Goal: Task Accomplishment & Management: Complete application form

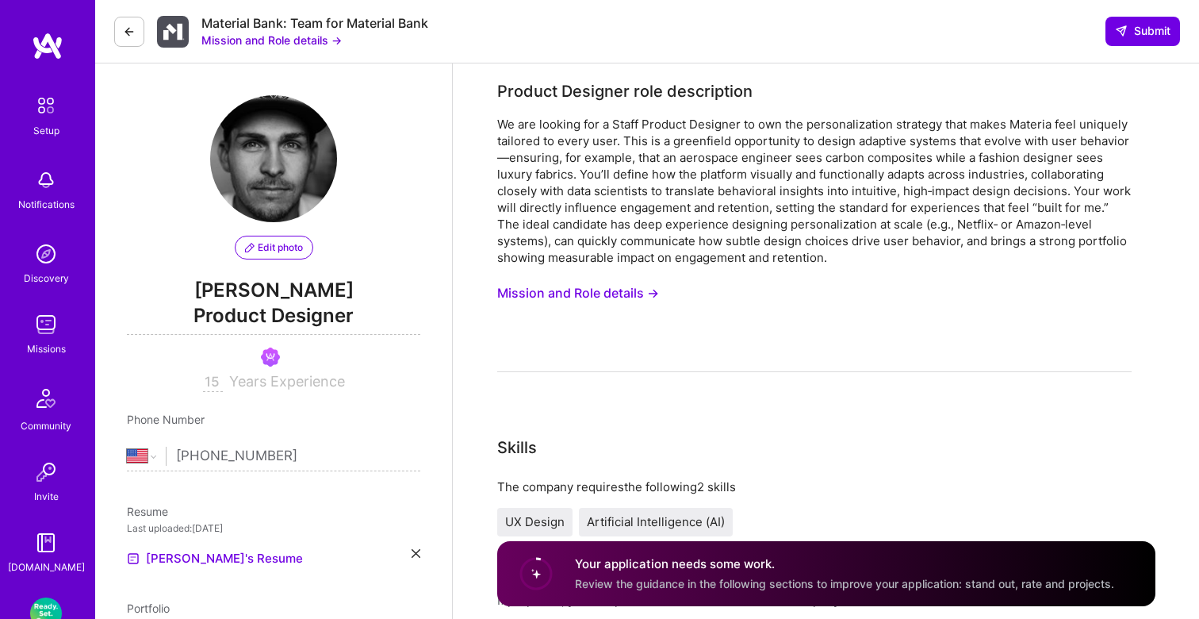
select select "US"
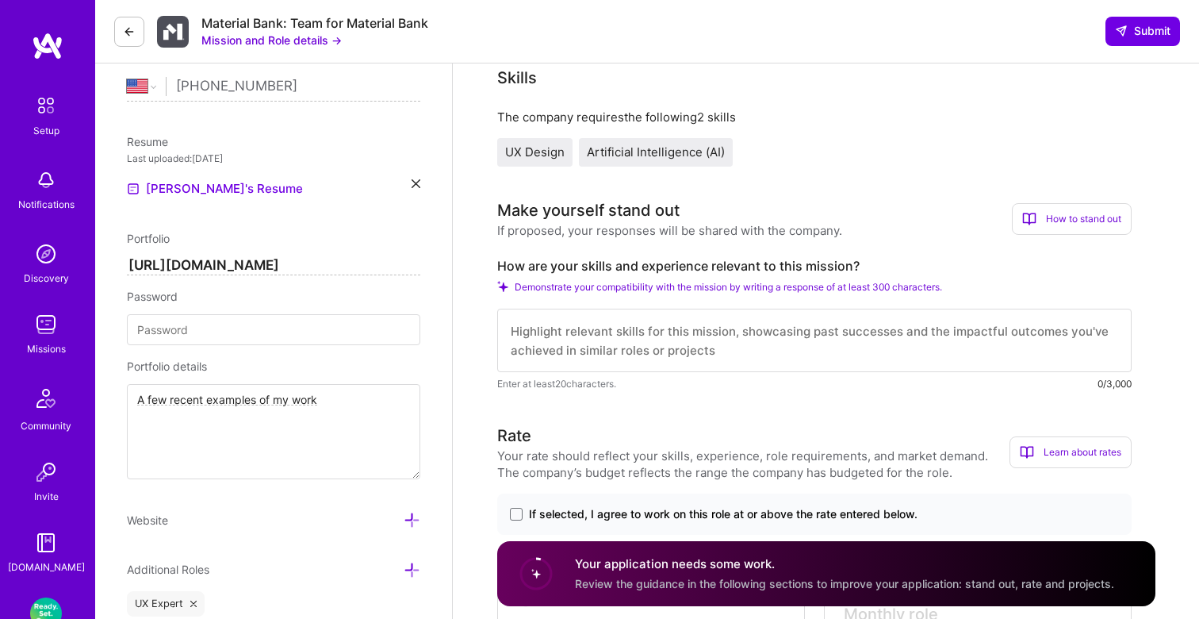
scroll to position [434, 0]
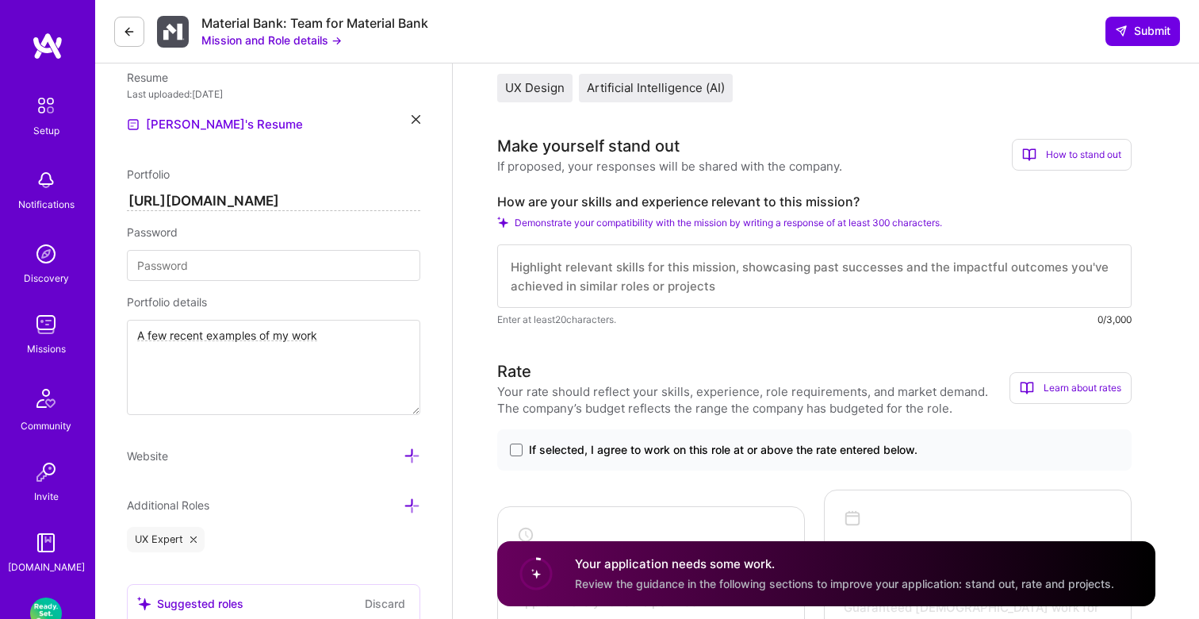
click at [708, 274] on textarea at bounding box center [814, 275] width 634 height 63
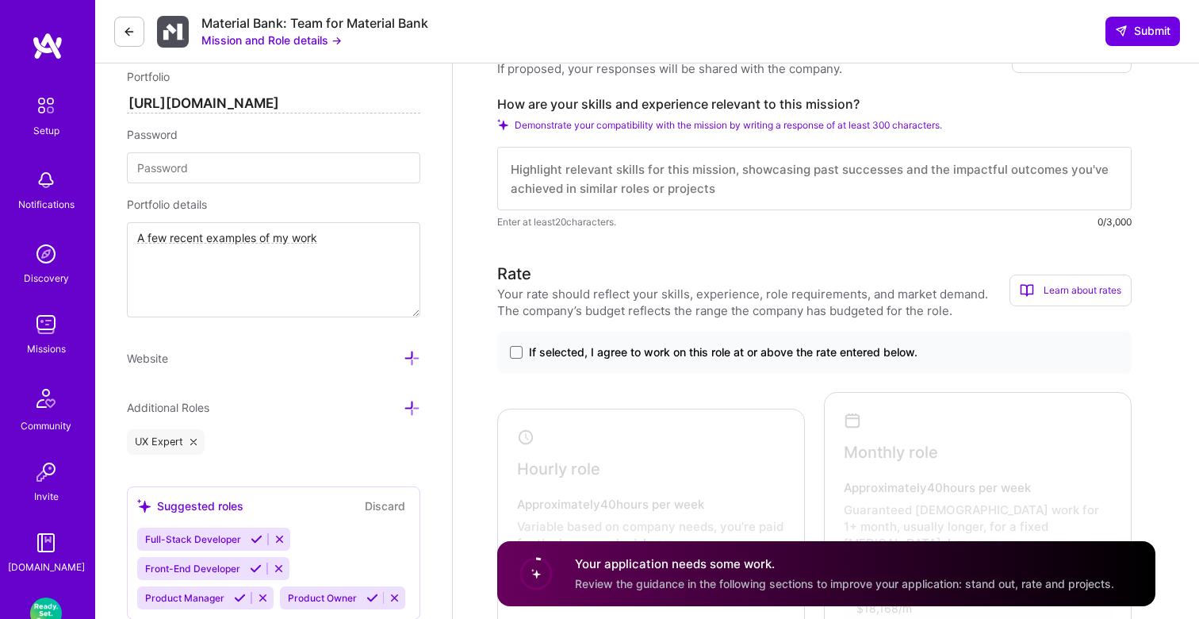
scroll to position [489, 0]
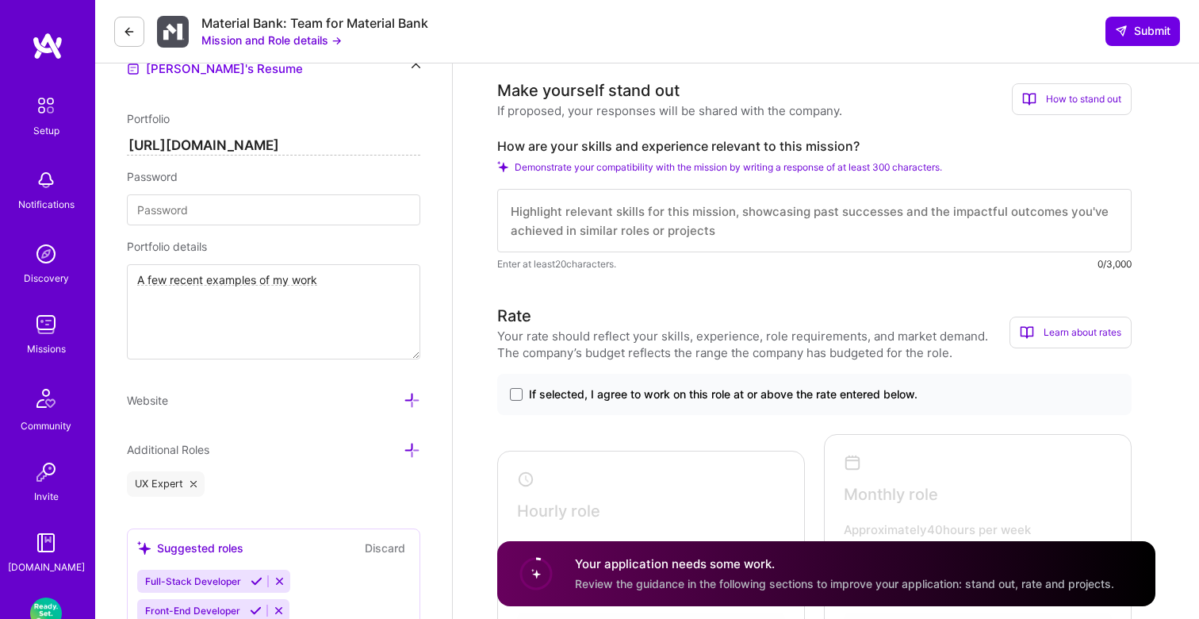
click at [894, 227] on textarea at bounding box center [814, 220] width 634 height 63
paste textarea "Lo i Dolors Ametcon Adipisci elit sedd 49 eiusm te incididunt, U lab etd mag al…"
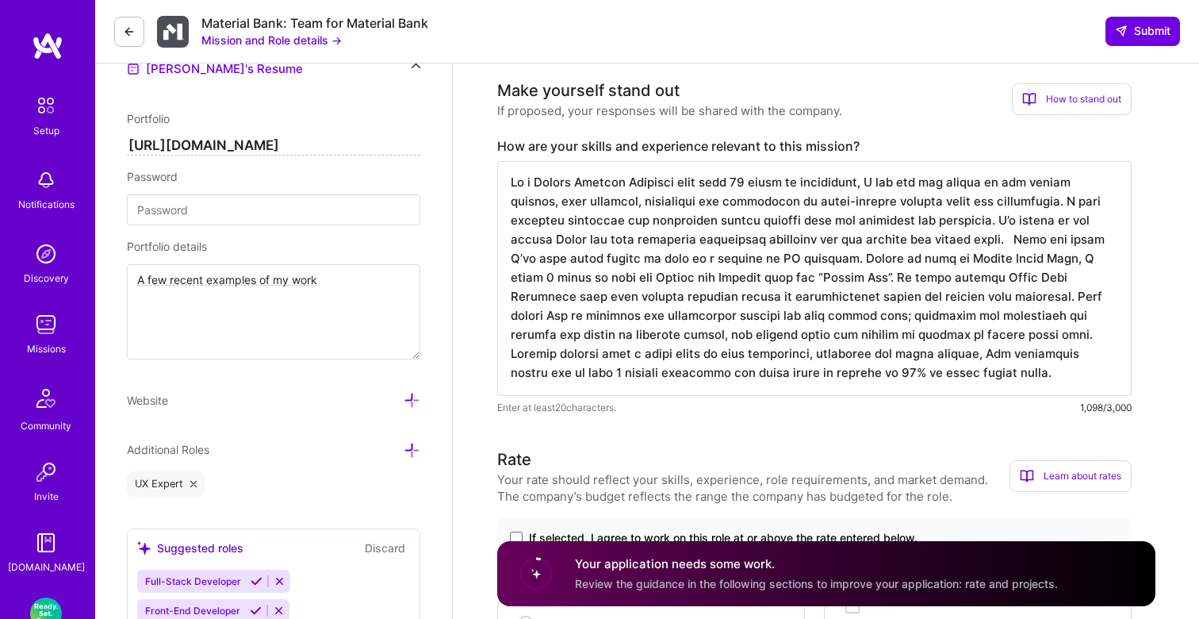
scroll to position [0, 0]
click at [916, 240] on textarea at bounding box center [814, 278] width 634 height 235
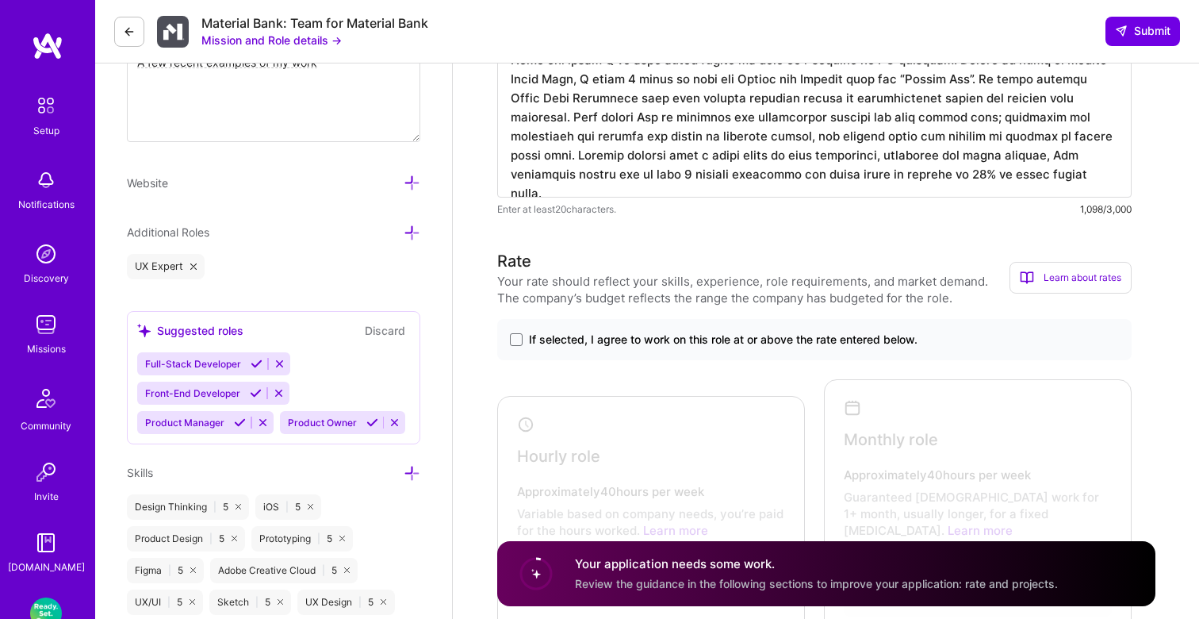
scroll to position [764, 0]
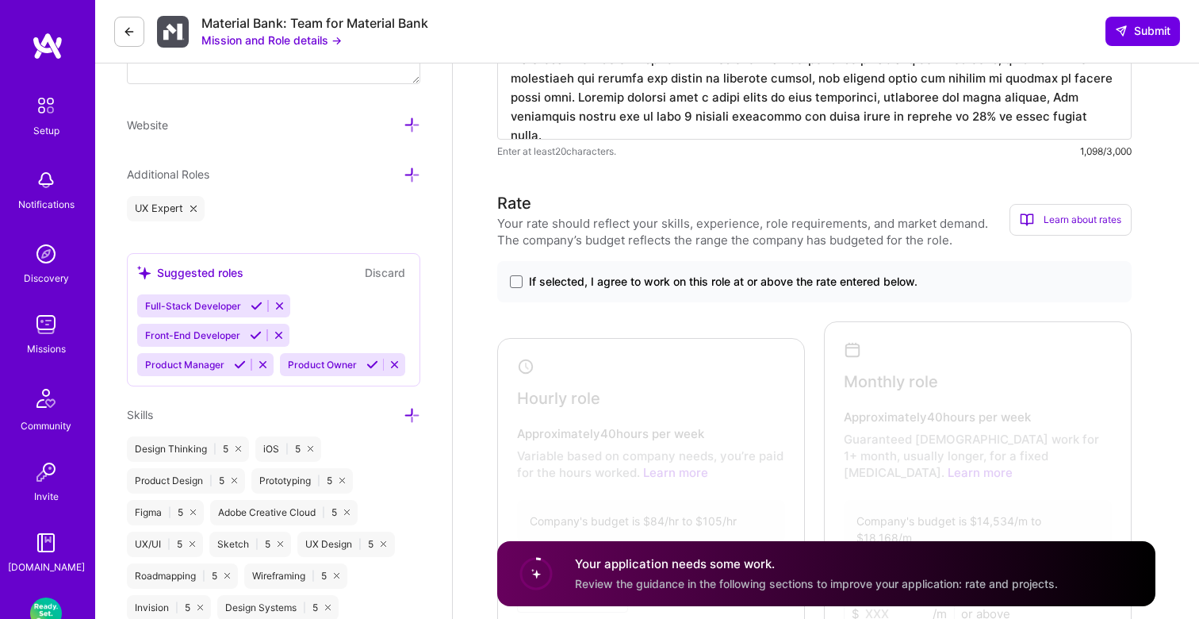
type textarea "Lo i Dolors Ametcon Adipisci elit sedd 08 eiusm te incididunt, U lab etd mag al…"
click at [524, 283] on label "If selected, I agree to work on this role at or above the rate entered below." at bounding box center [814, 282] width 609 height 16
click at [0, 0] on input "If selected, I agree to work on this role at or above the rate entered below." at bounding box center [0, 0] width 0 height 0
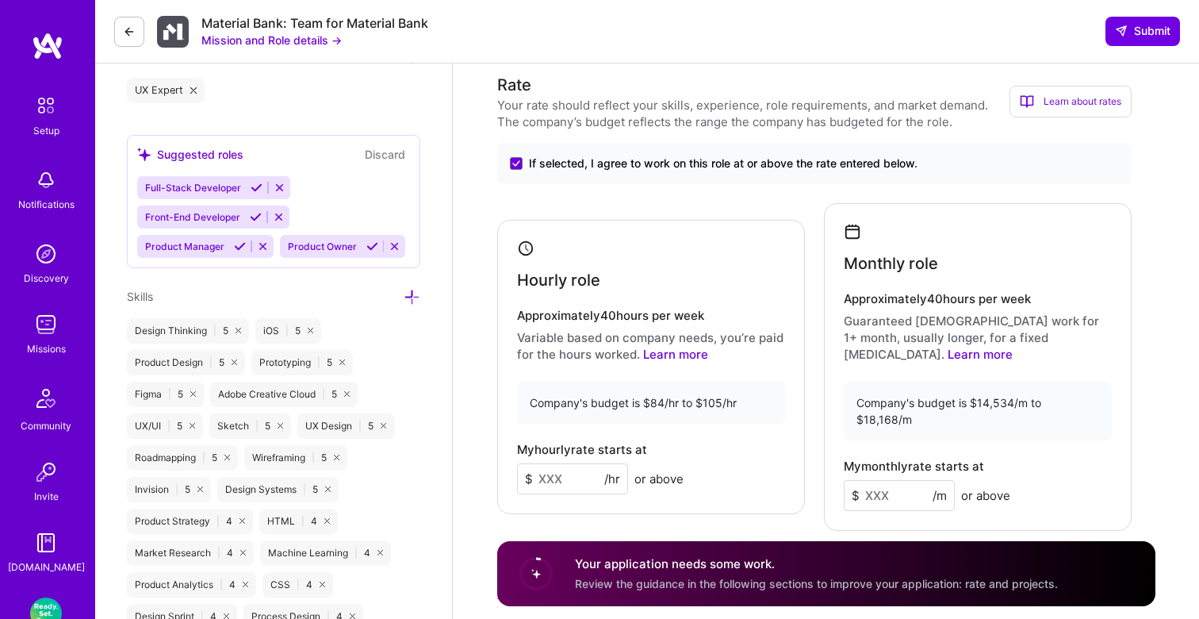
scroll to position [918, 0]
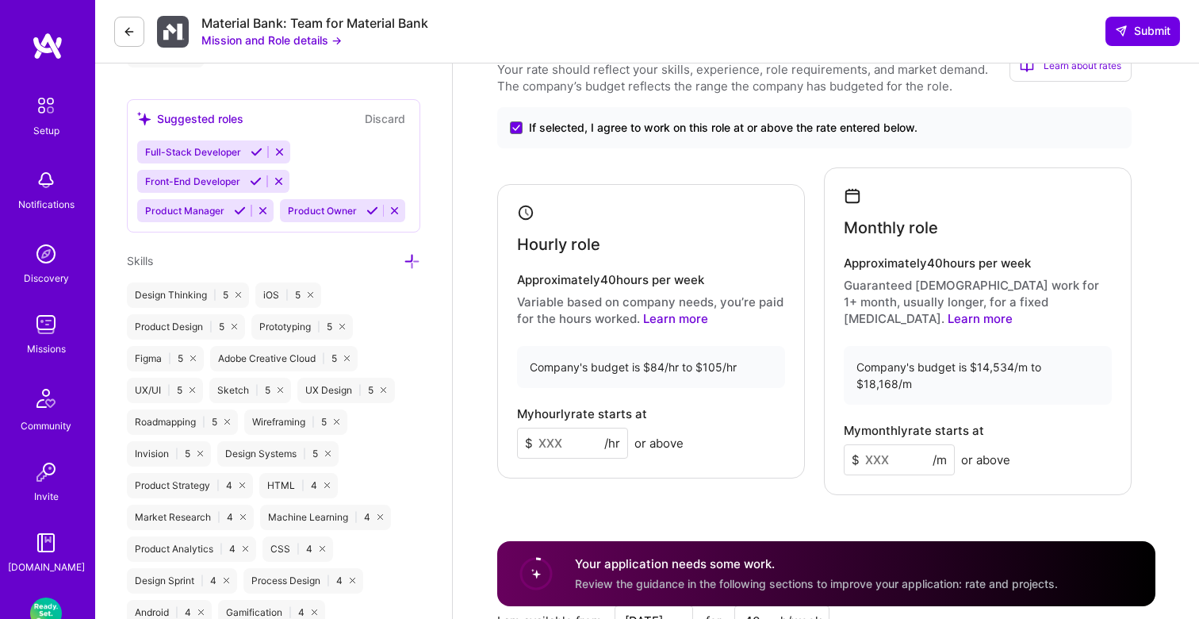
click at [575, 427] on input at bounding box center [572, 442] width 111 height 31
type input "90"
click at [879, 444] on input at bounding box center [899, 459] width 111 height 31
click at [885, 444] on input at bounding box center [899, 459] width 111 height 31
type input "14"
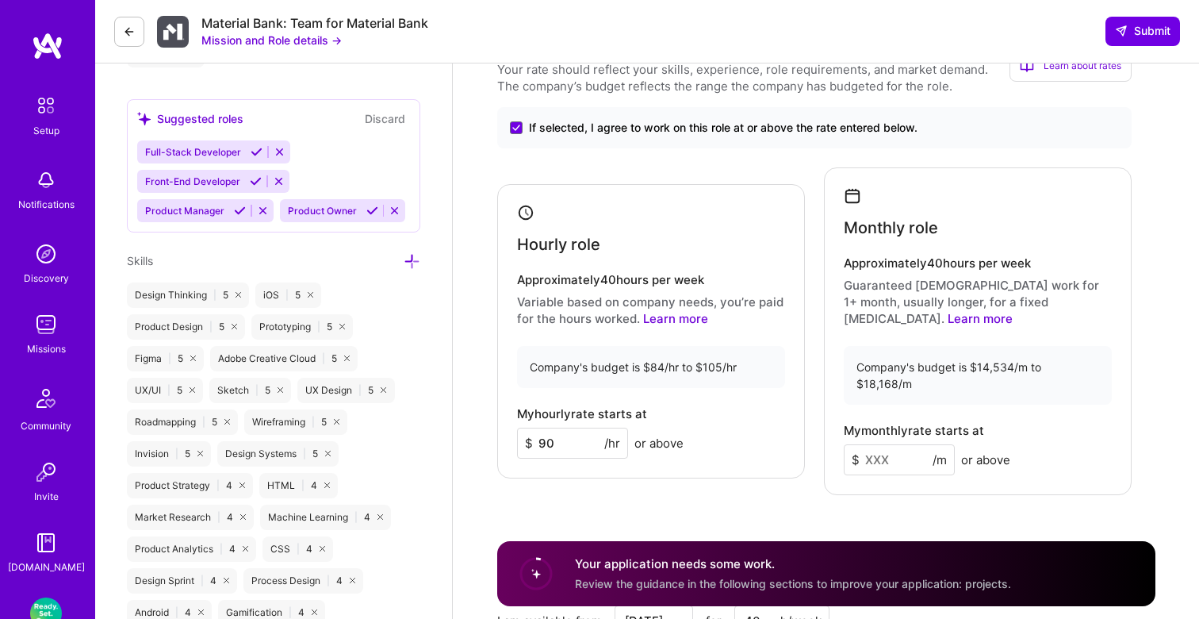
type input "5"
type input "14"
type input "5"
type input "14534"
click at [879, 465] on div "Rate Your rate should reflect your skills, experience, role requirements, and m…" at bounding box center [826, 403] width 658 height 733
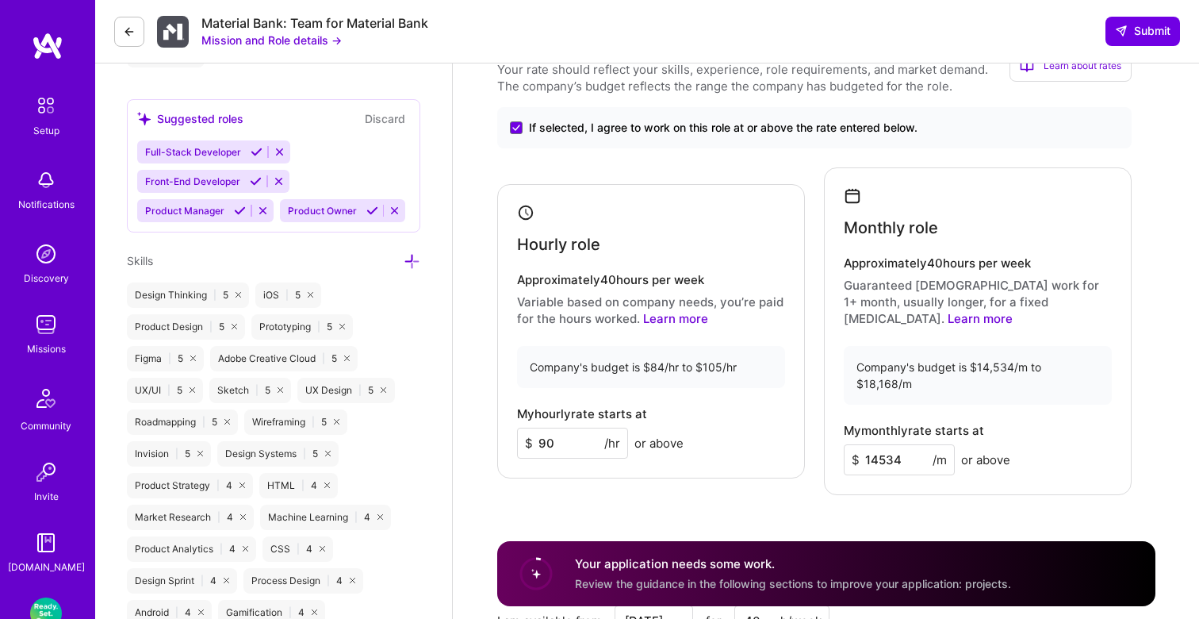
click at [879, 444] on input "14534" at bounding box center [899, 459] width 111 height 31
type input "14600"
click at [906, 462] on div "Rate Your rate should reflect your skills, experience, role requirements, and m…" at bounding box center [826, 403] width 658 height 733
click at [568, 431] on input "90" at bounding box center [572, 442] width 111 height 31
drag, startPoint x: 568, startPoint y: 427, endPoint x: 539, endPoint y: 427, distance: 28.5
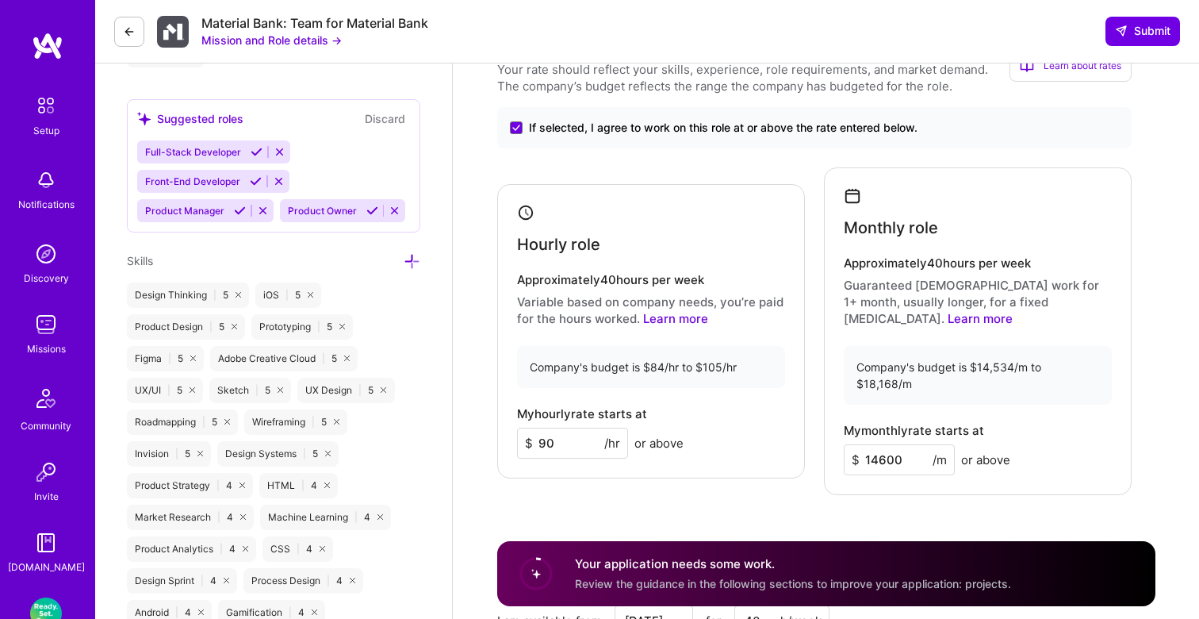
click at [539, 427] on input "90" at bounding box center [572, 442] width 111 height 31
click at [658, 488] on div "Rate Your rate should reflect your skills, experience, role requirements, and m…" at bounding box center [826, 403] width 658 height 733
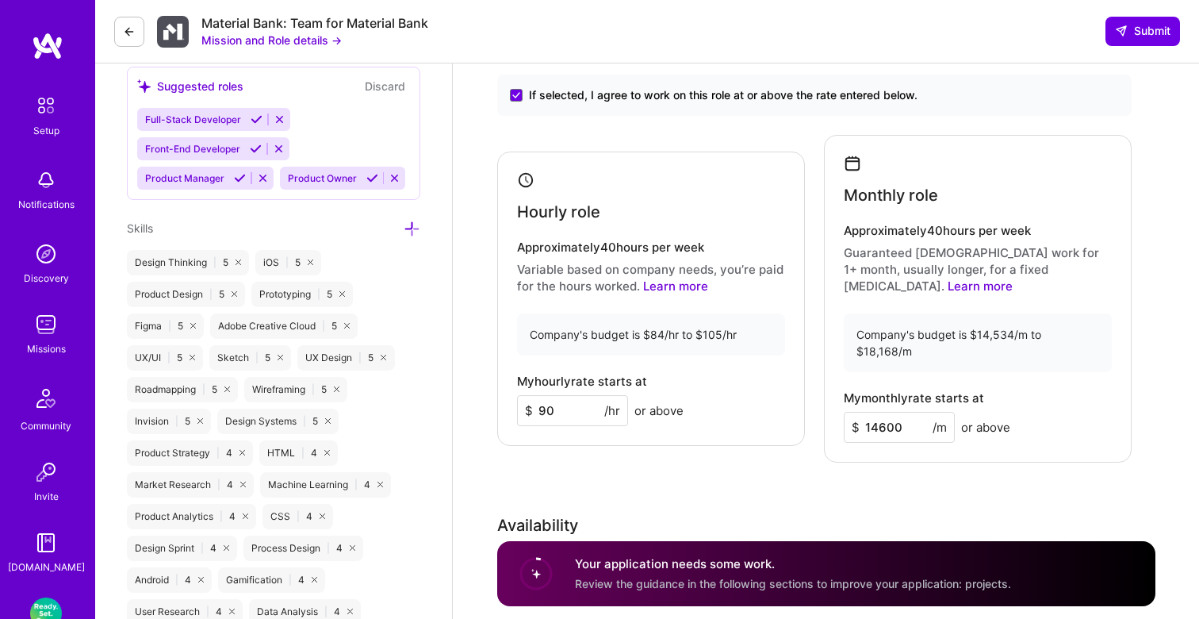
scroll to position [954, 0]
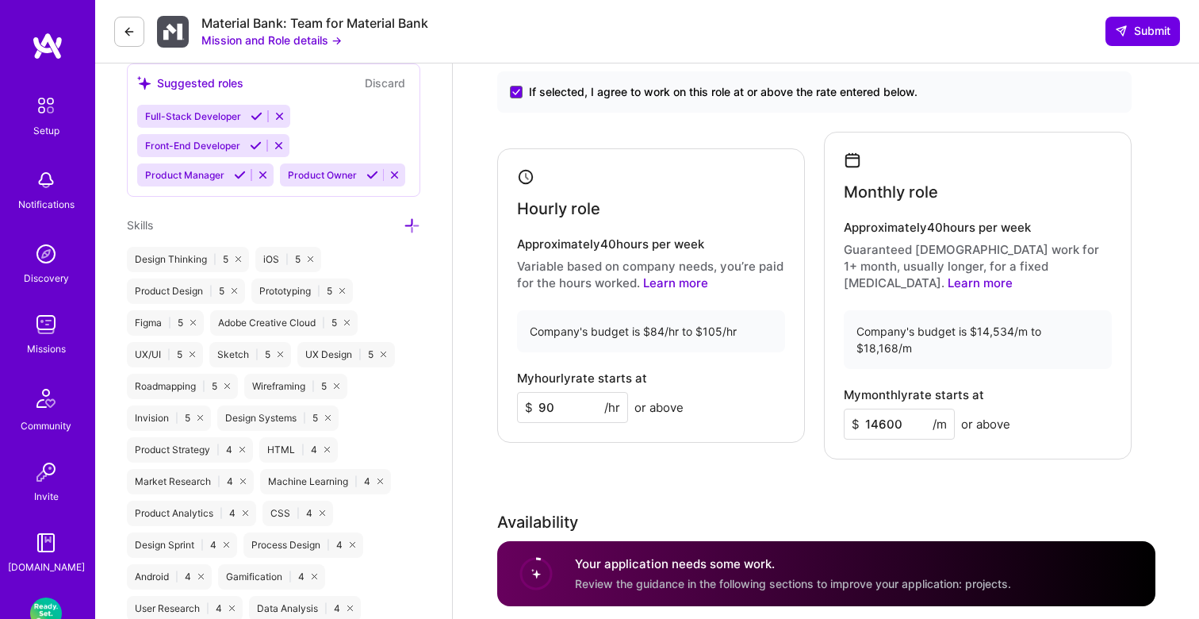
click at [802, 439] on div "Rate Your rate should reflect your skills, experience, role requirements, and m…" at bounding box center [826, 368] width 658 height 733
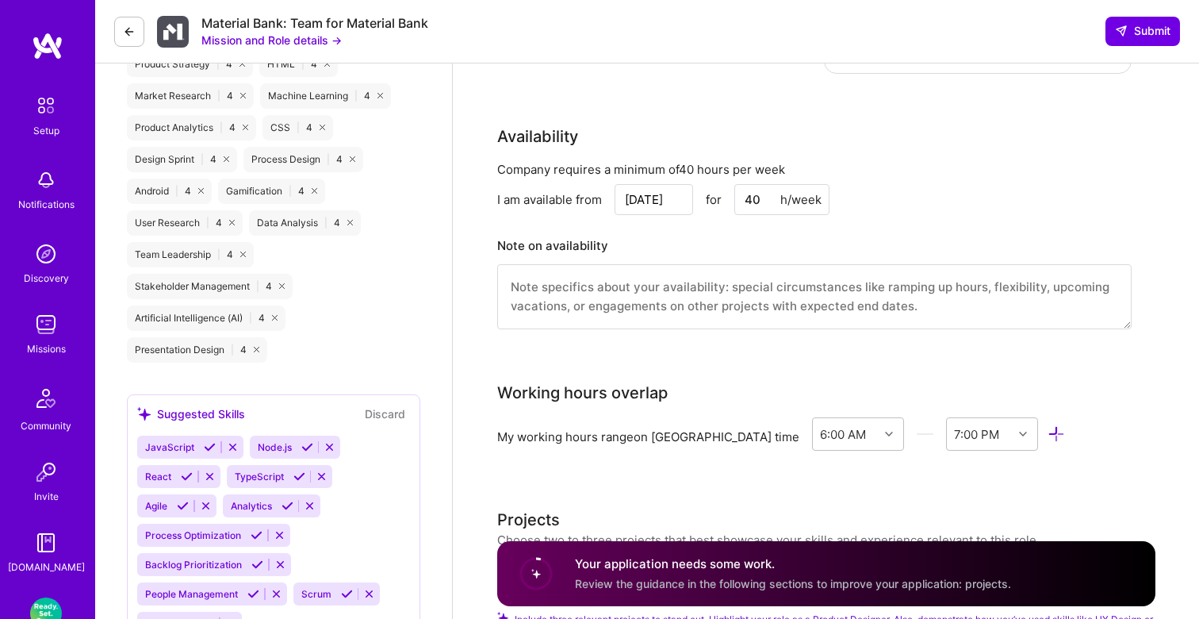
scroll to position [1346, 0]
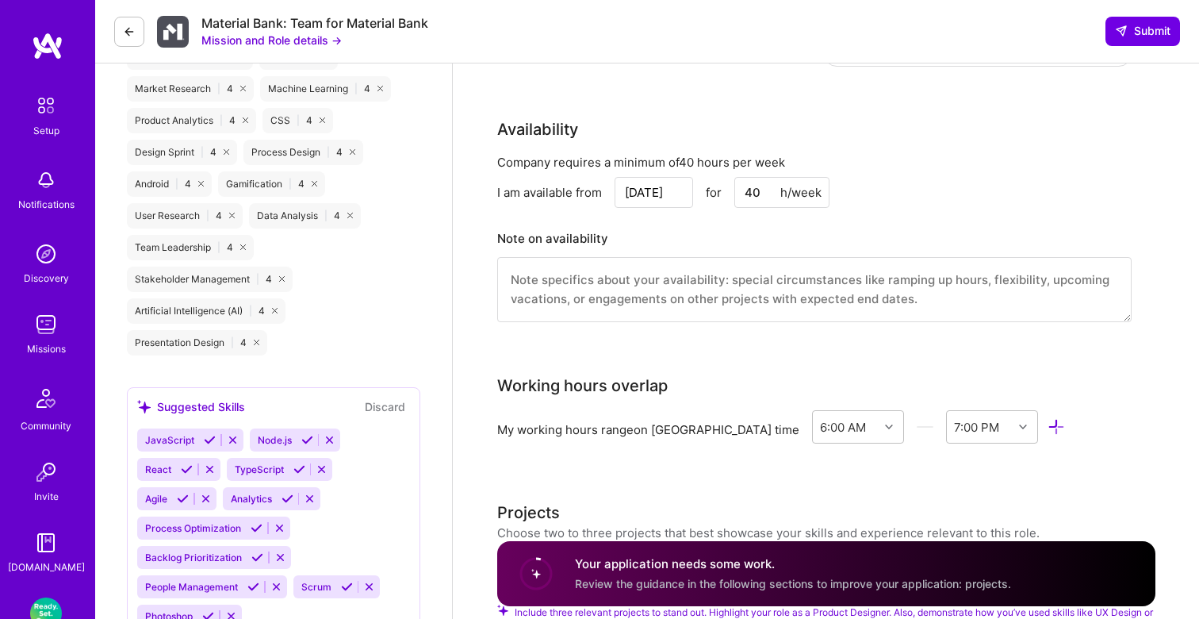
click at [656, 177] on input "[DATE]" at bounding box center [654, 192] width 79 height 31
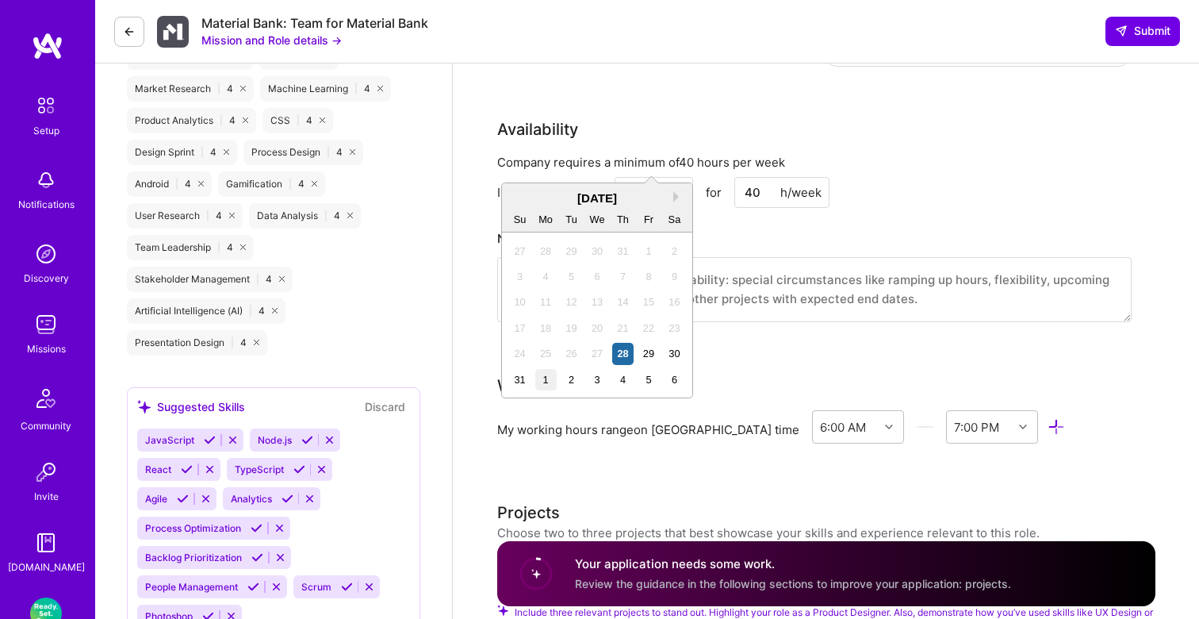
click at [545, 373] on div "1" at bounding box center [545, 379] width 21 height 21
type input "[DATE]"
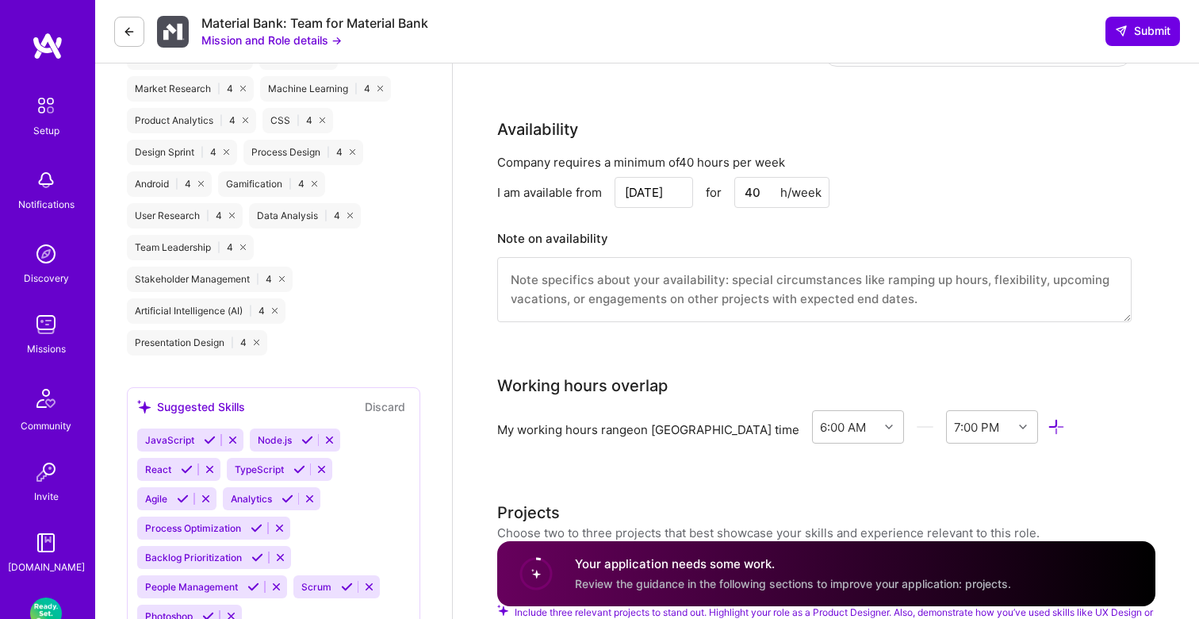
click at [649, 177] on input "[DATE]" at bounding box center [654, 192] width 79 height 31
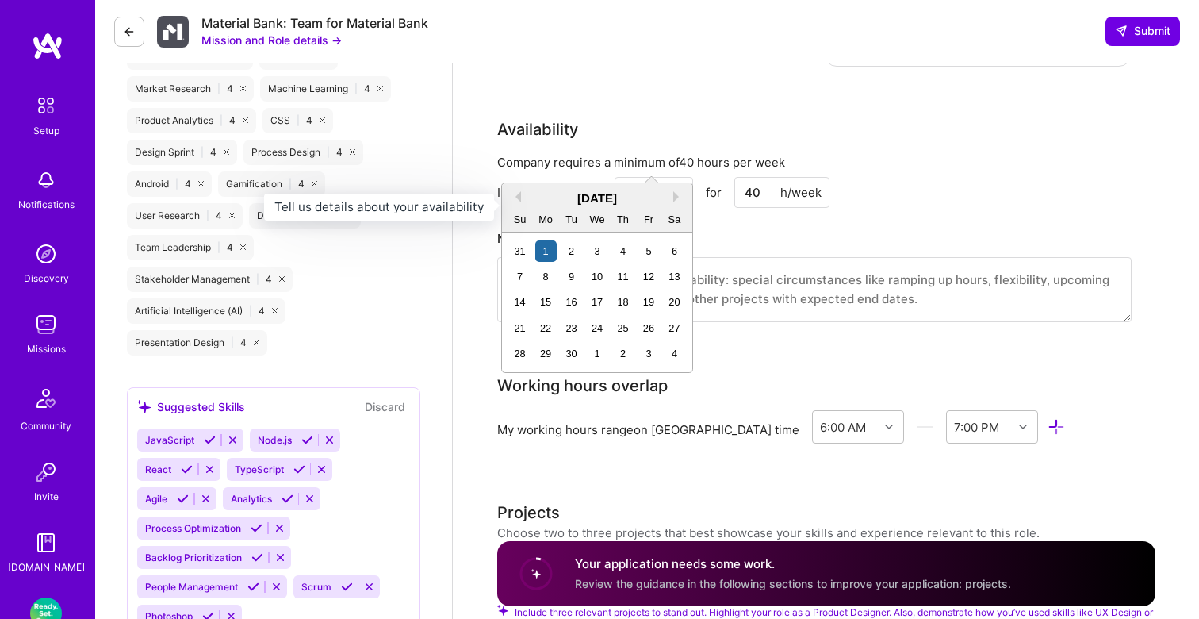
click at [802, 227] on h3 "Note on availability" at bounding box center [814, 239] width 634 height 24
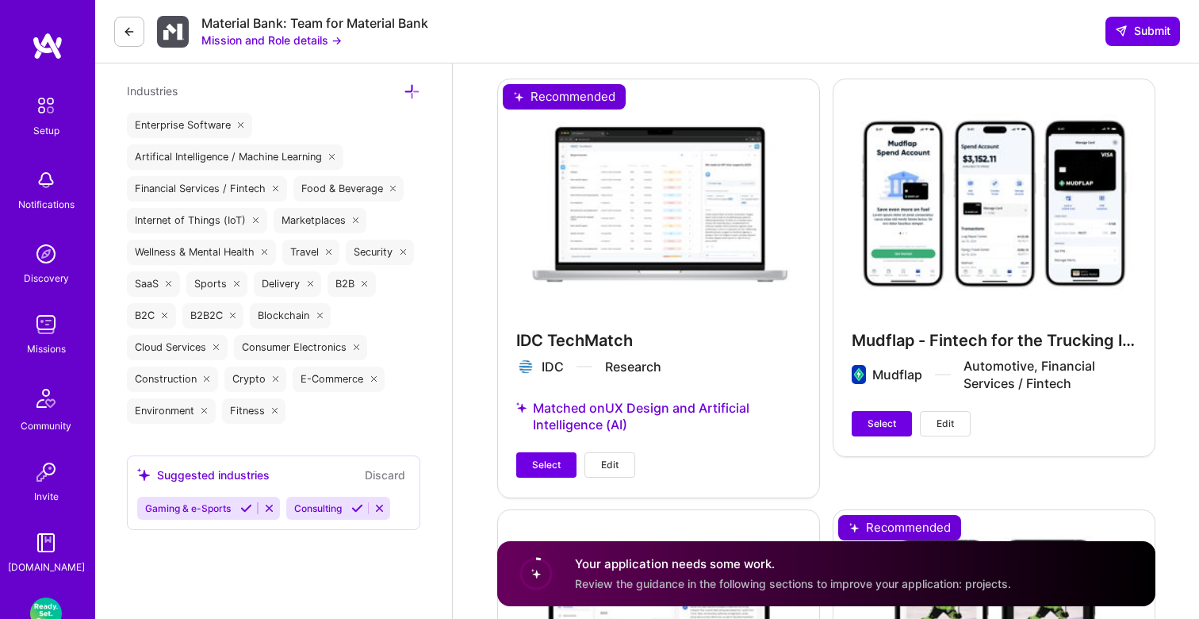
scroll to position [1936, 0]
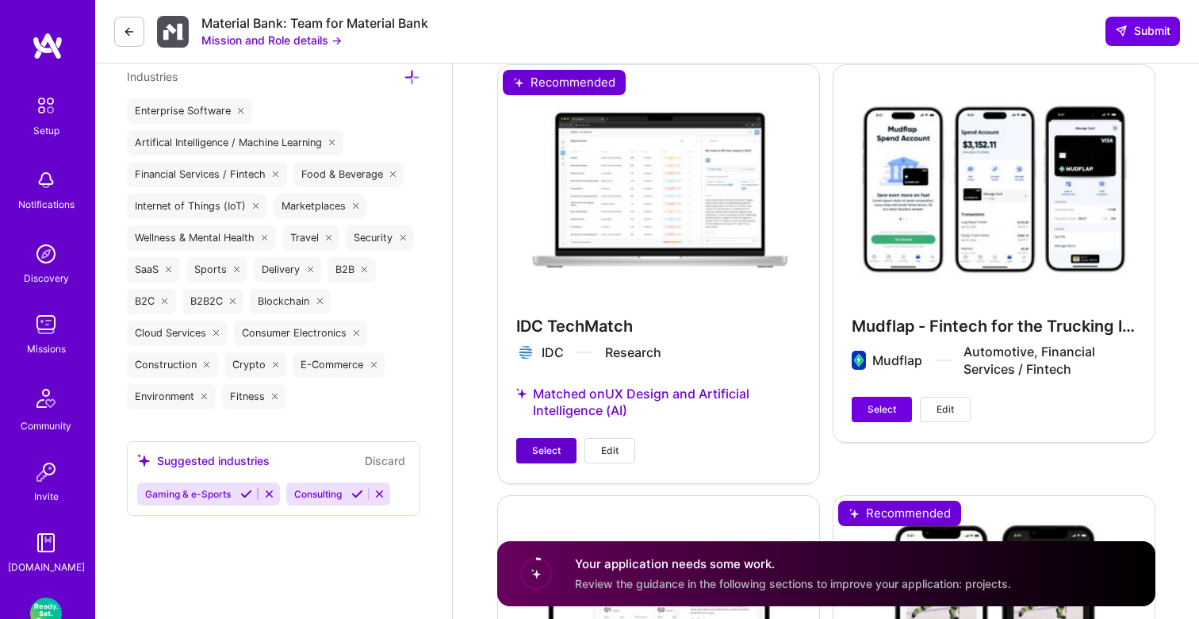
click at [552, 443] on span "Select" at bounding box center [546, 450] width 29 height 14
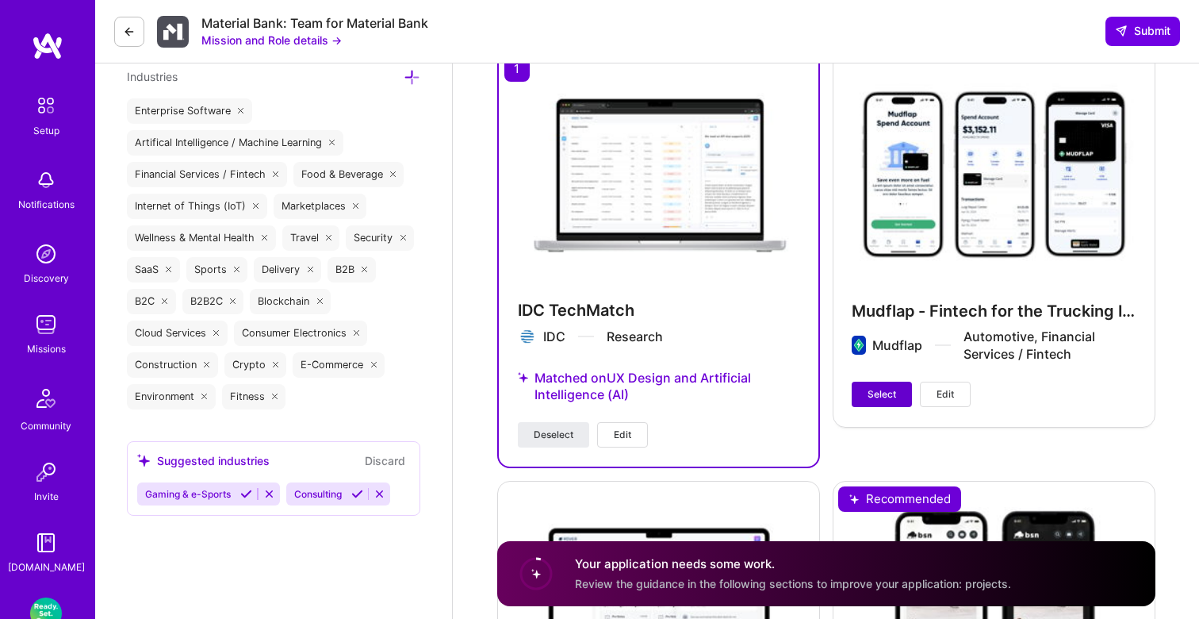
click at [868, 387] on span "Select" at bounding box center [882, 394] width 29 height 14
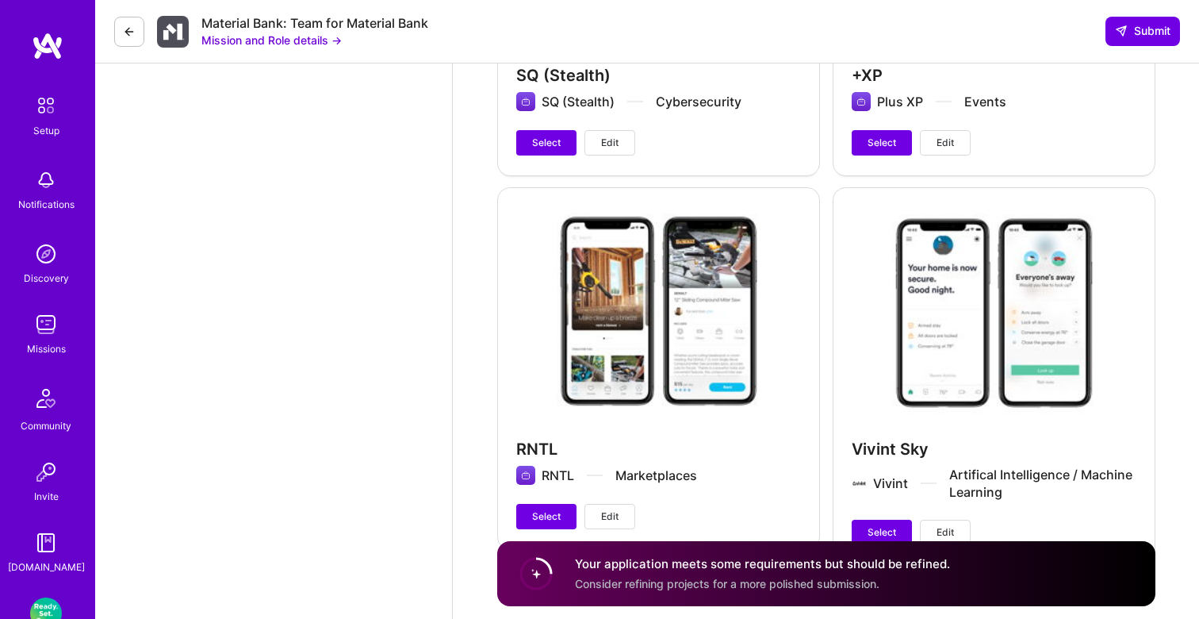
scroll to position [3488, 0]
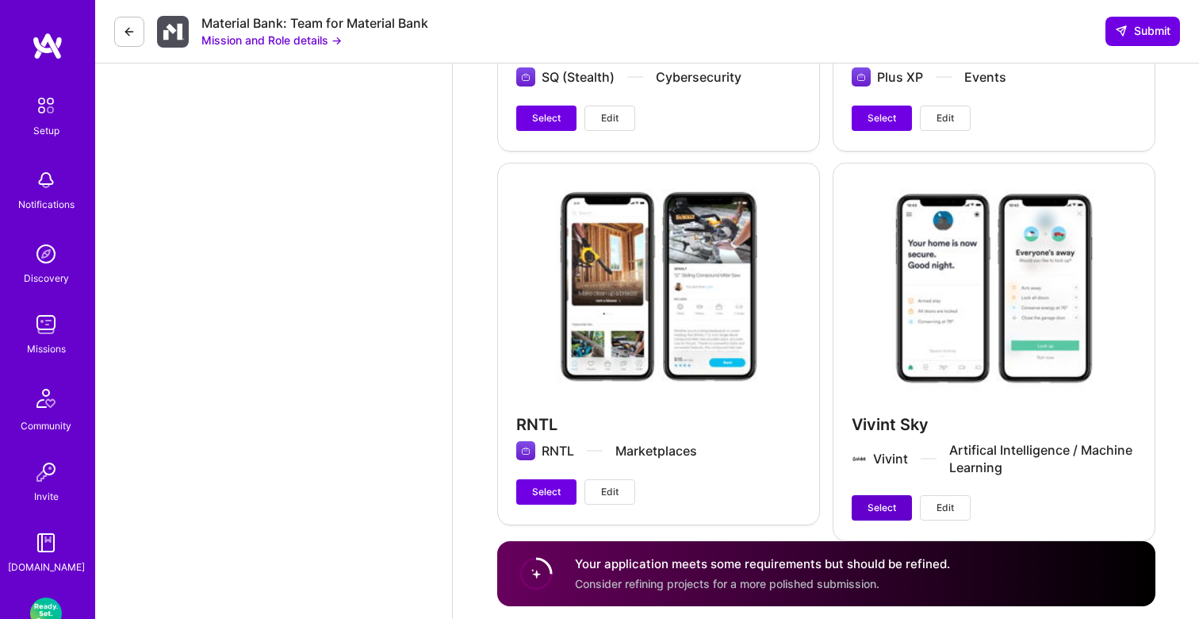
click at [886, 500] on span "Select" at bounding box center [882, 507] width 29 height 14
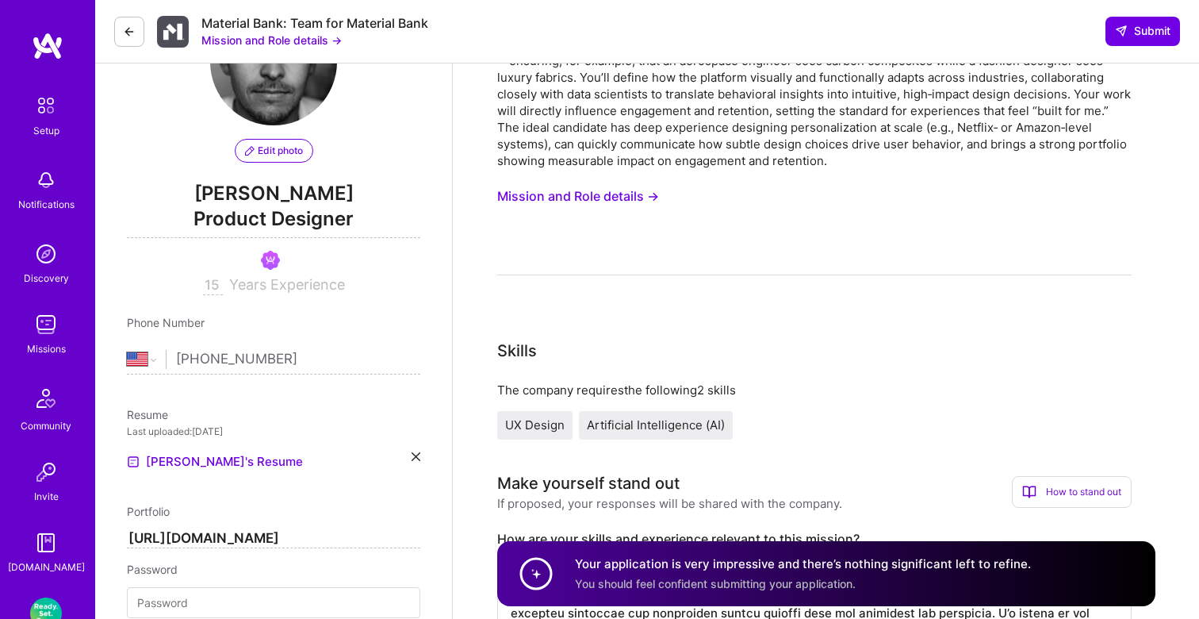
scroll to position [0, 0]
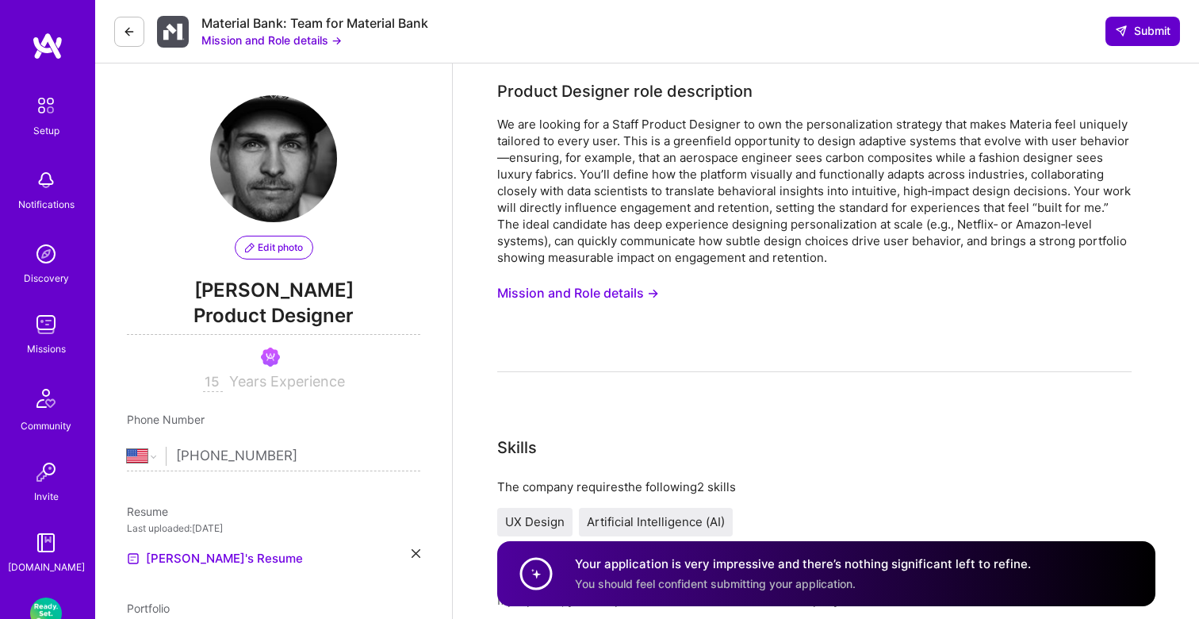
click at [1125, 29] on icon at bounding box center [1121, 31] width 13 height 13
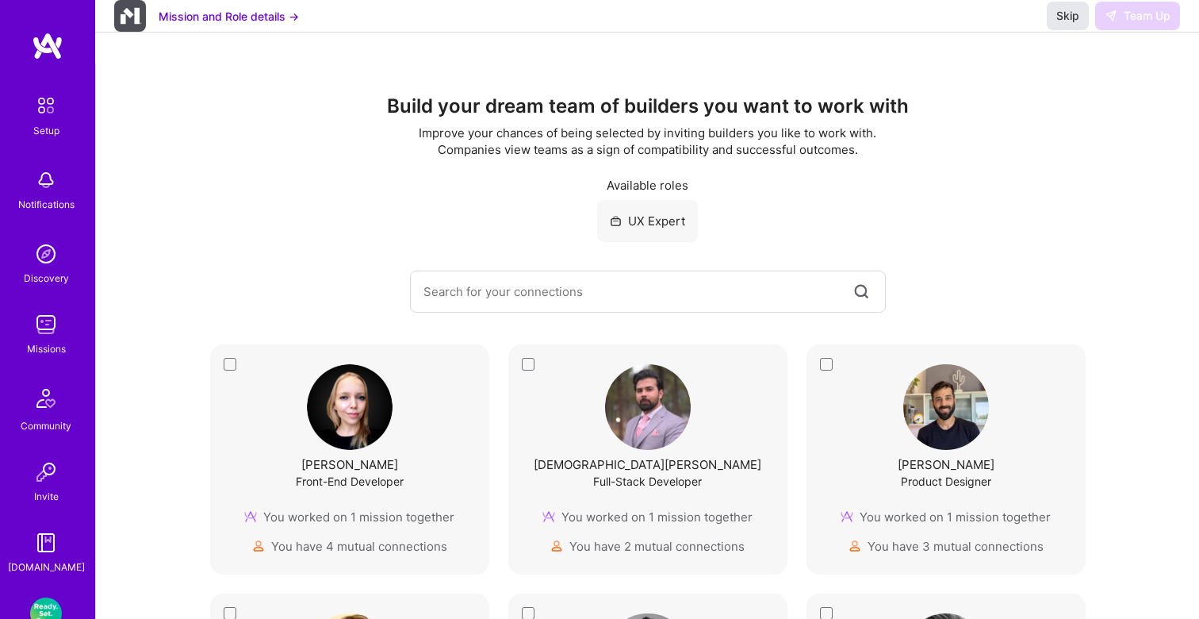
click at [1061, 24] on span "Skip" at bounding box center [1067, 16] width 23 height 16
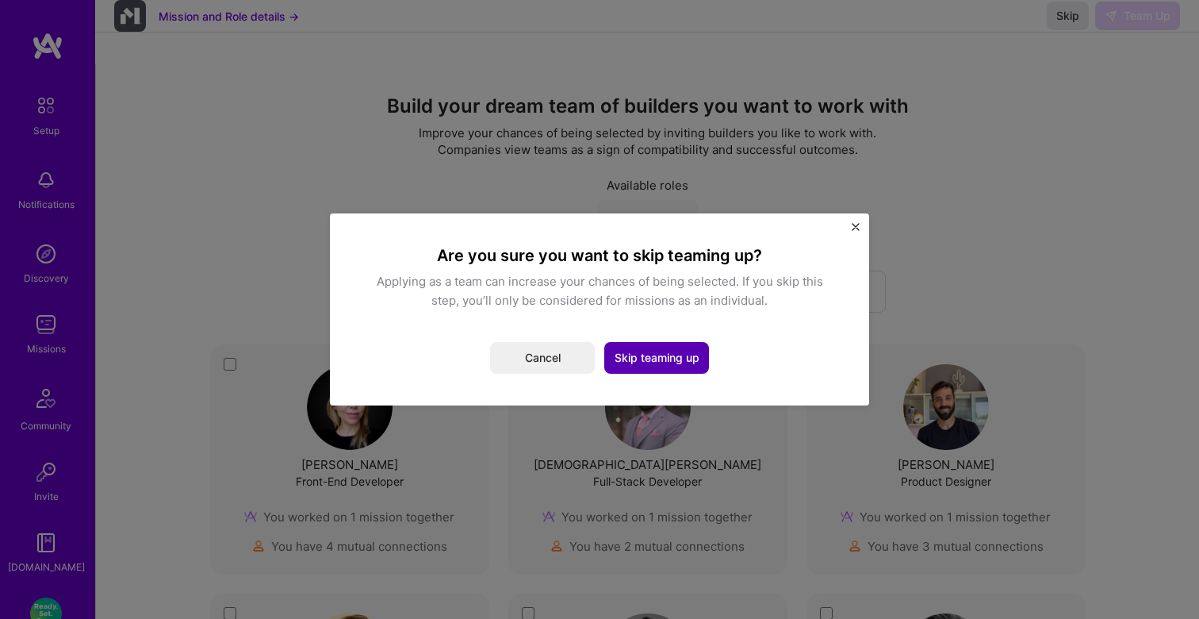
click at [662, 359] on button "Skip teaming up" at bounding box center [656, 358] width 105 height 32
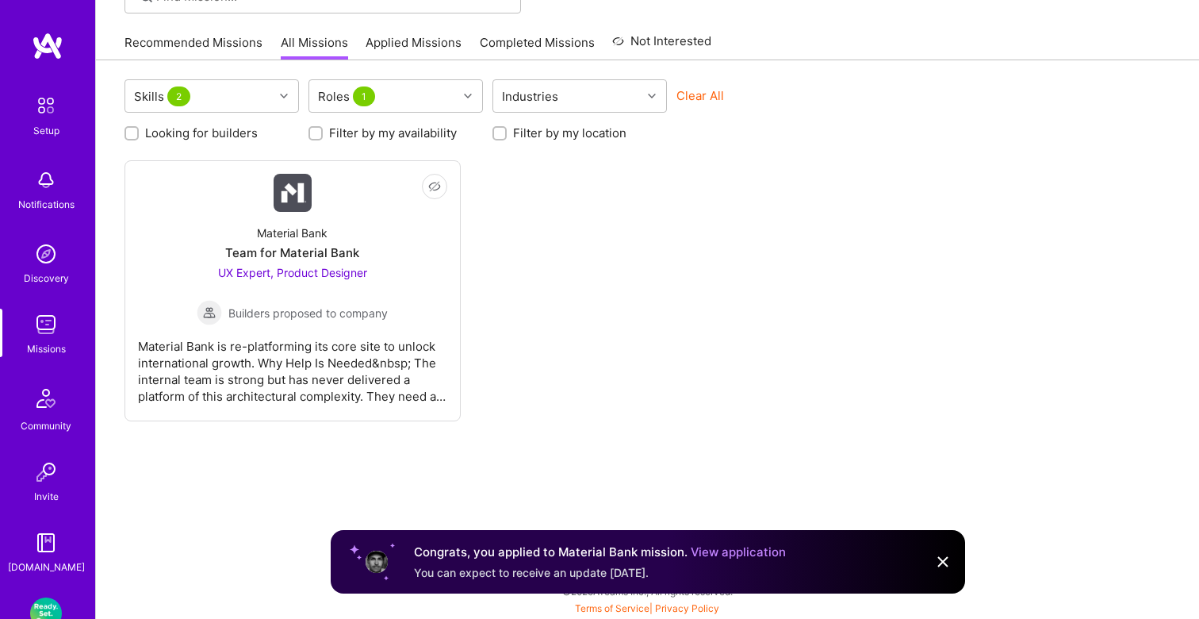
scroll to position [111, 0]
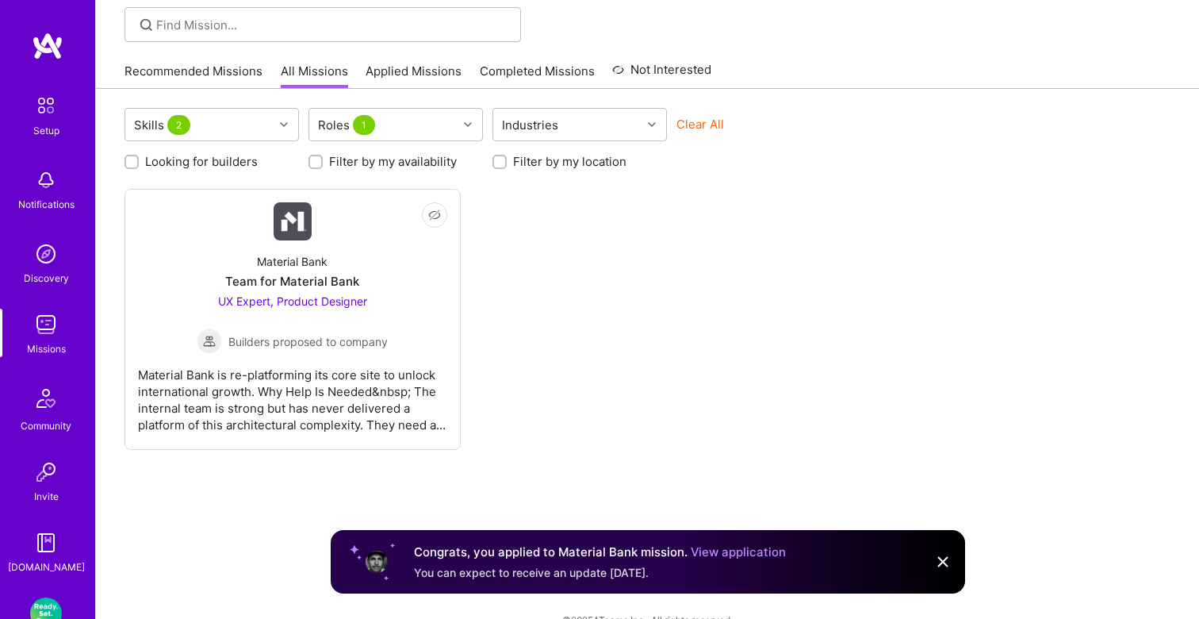
click at [435, 59] on div "Recommended Missions All Missions Applied Missions Completed Missions Not Inter…" at bounding box center [417, 71] width 587 height 34
click at [419, 70] on link "Applied Missions" at bounding box center [414, 76] width 96 height 26
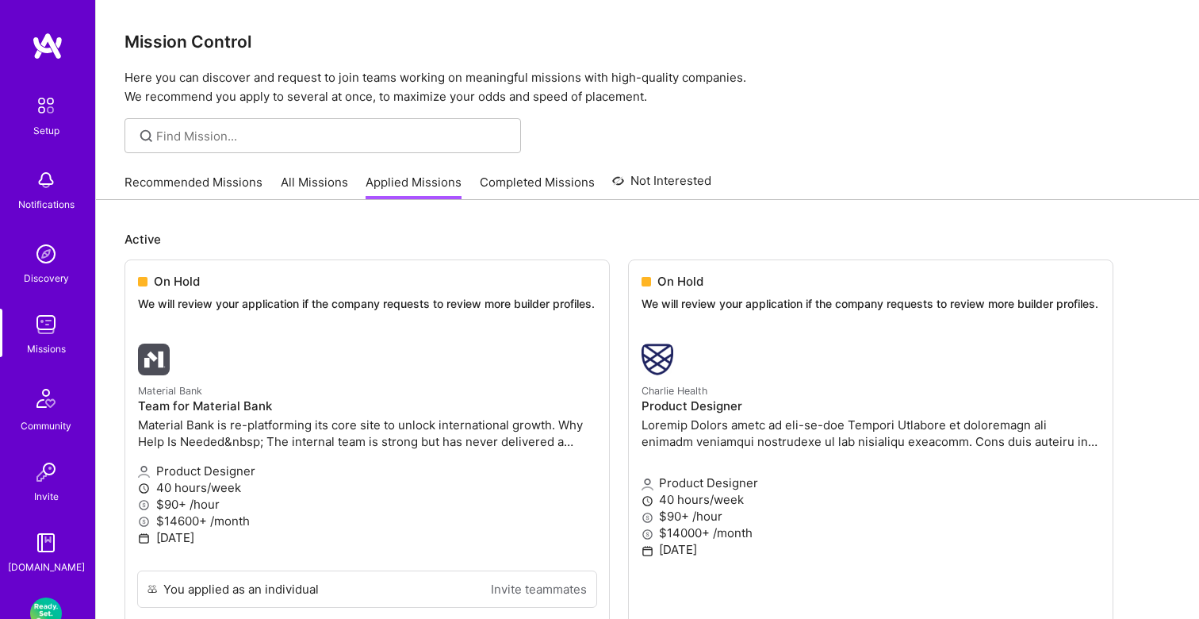
click at [881, 129] on div at bounding box center [647, 135] width 1103 height 35
